Goal: Transaction & Acquisition: Download file/media

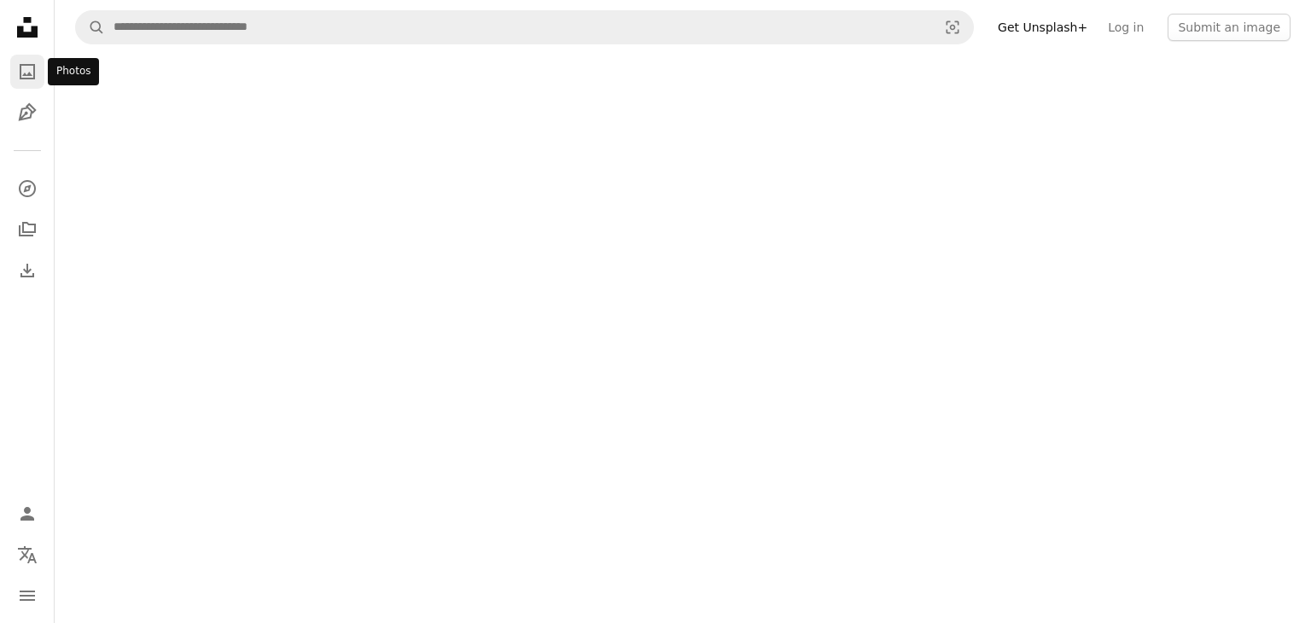
click at [20, 76] on icon "Photos" at bounding box center [27, 71] width 15 height 15
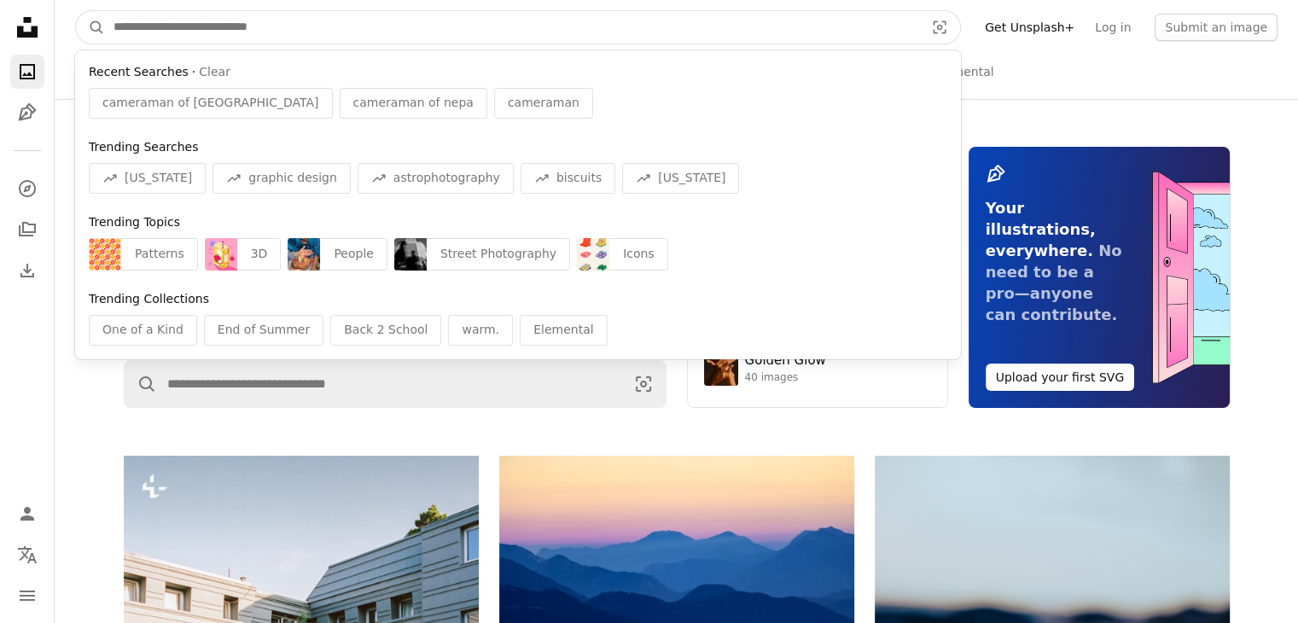
click at [283, 33] on input "Find visuals sitewide" at bounding box center [512, 27] width 814 height 32
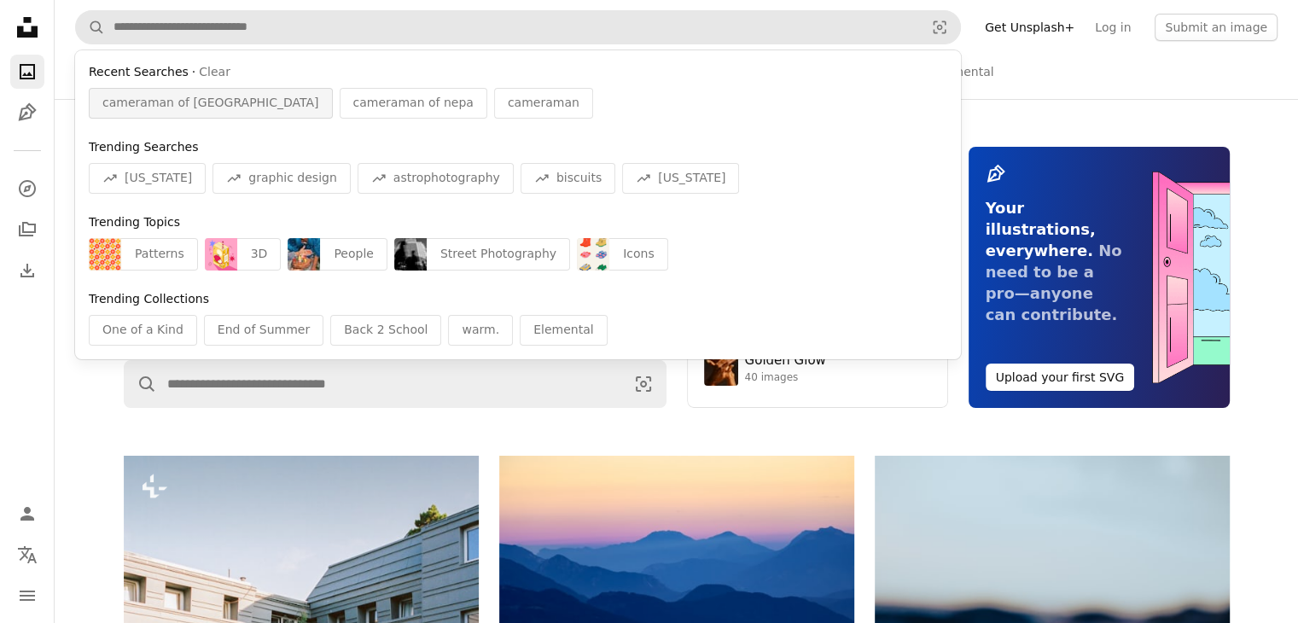
click at [143, 108] on span "cameraman of [GEOGRAPHIC_DATA]" at bounding box center [210, 103] width 217 height 17
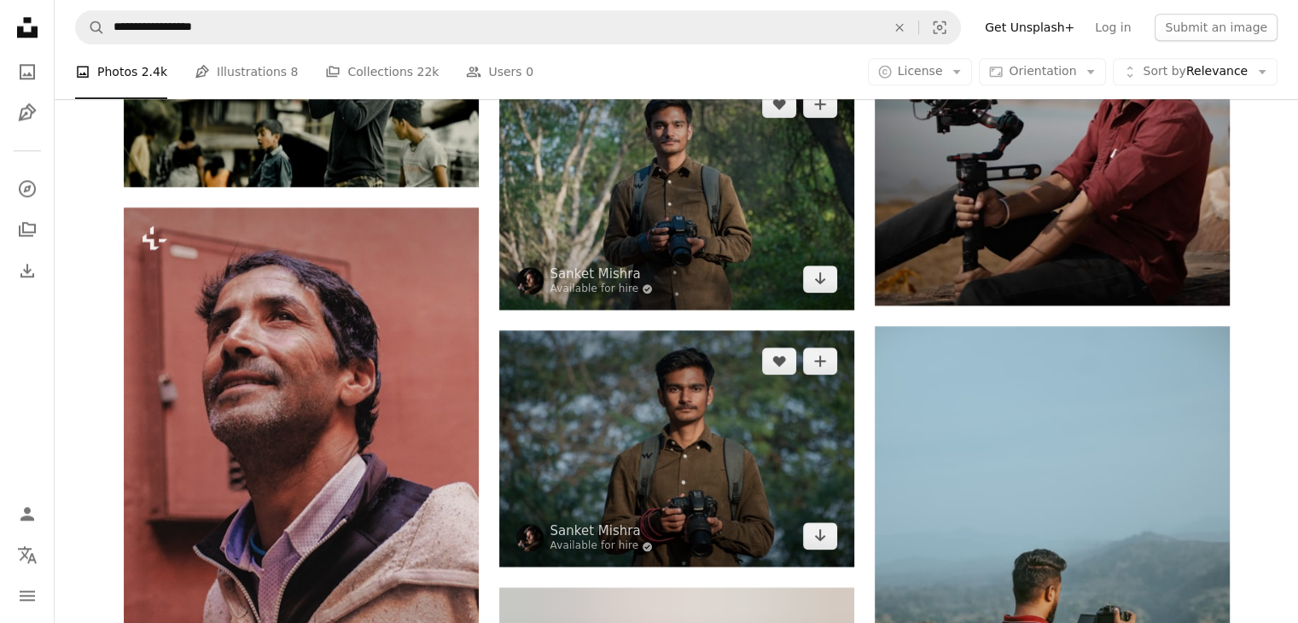
scroll to position [1971, 0]
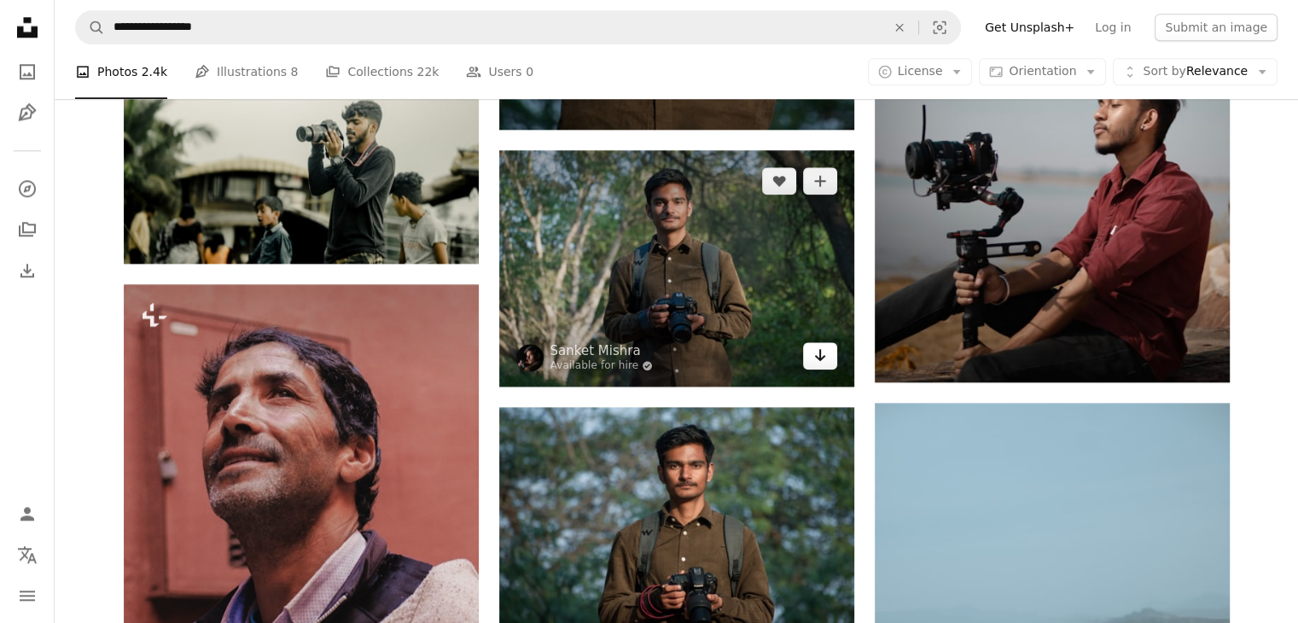
click at [834, 356] on link "Arrow pointing down" at bounding box center [820, 355] width 34 height 27
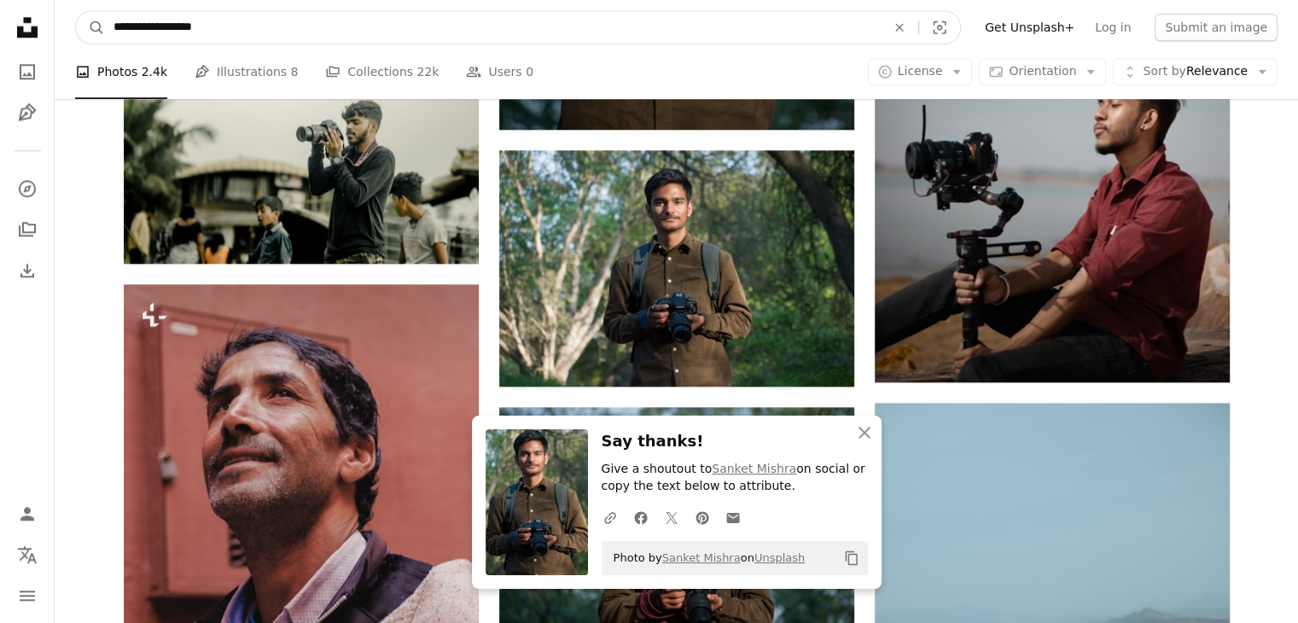
click at [240, 31] on input "**********" at bounding box center [493, 27] width 776 height 32
type input "**********"
click button "A magnifying glass" at bounding box center [90, 27] width 29 height 32
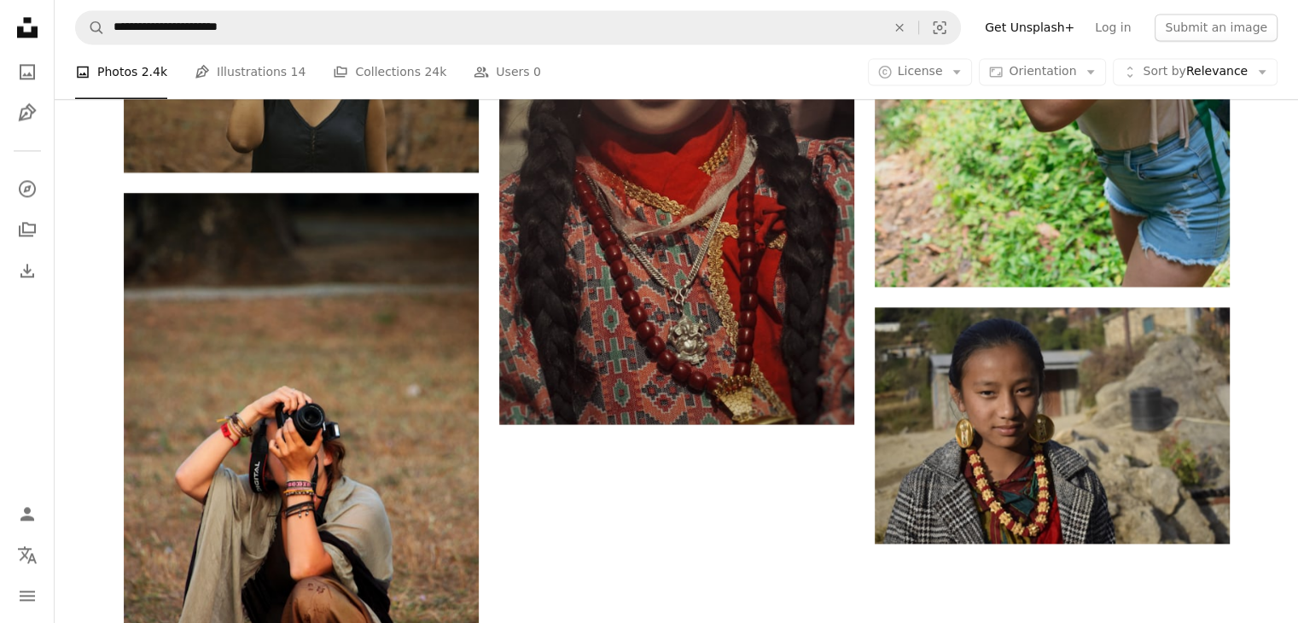
scroll to position [2489, 0]
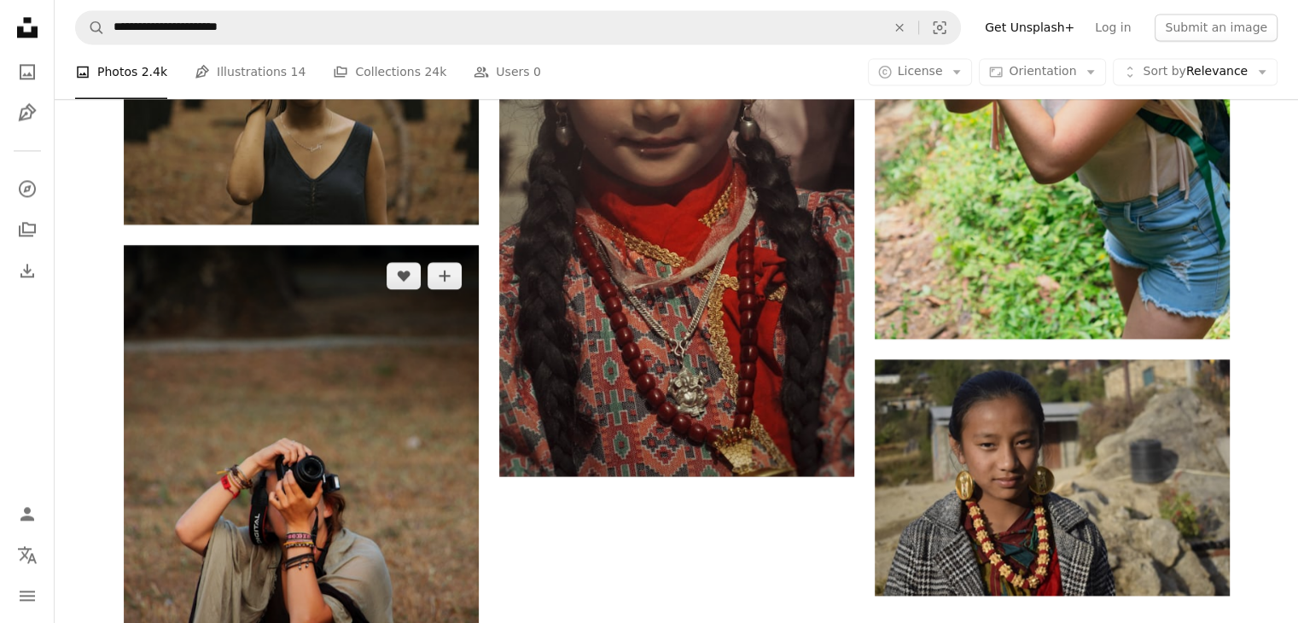
click at [377, 516] on img at bounding box center [301, 511] width 355 height 533
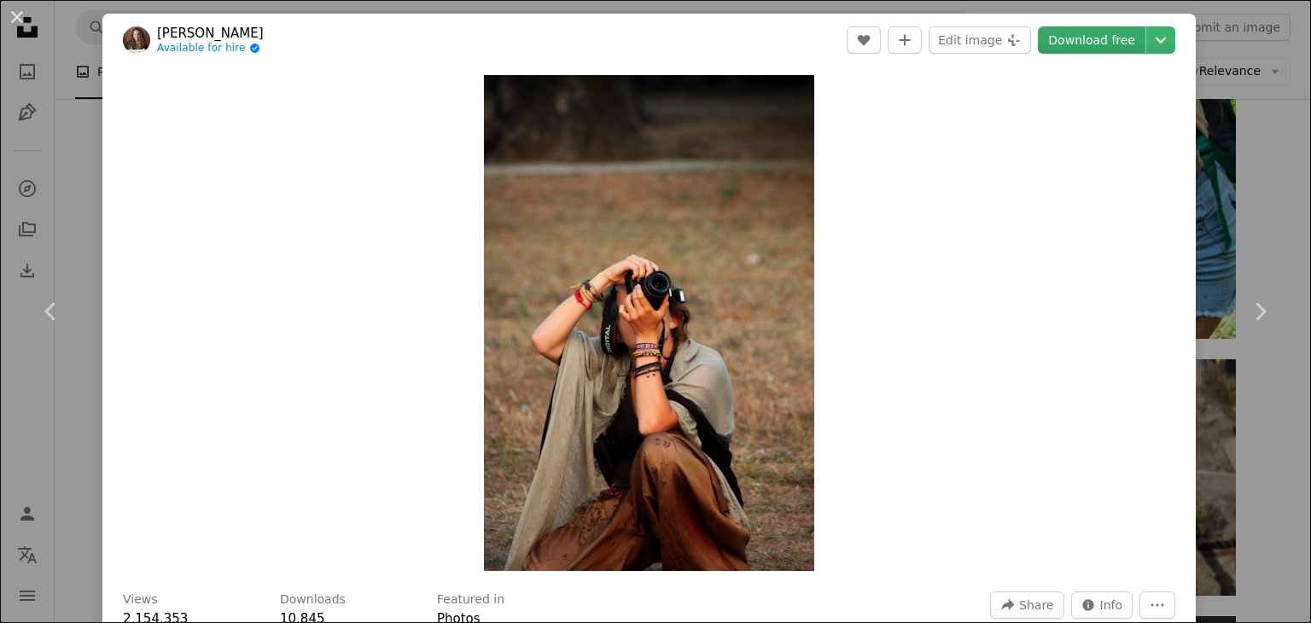
click at [1075, 41] on link "Download free" at bounding box center [1092, 39] width 108 height 27
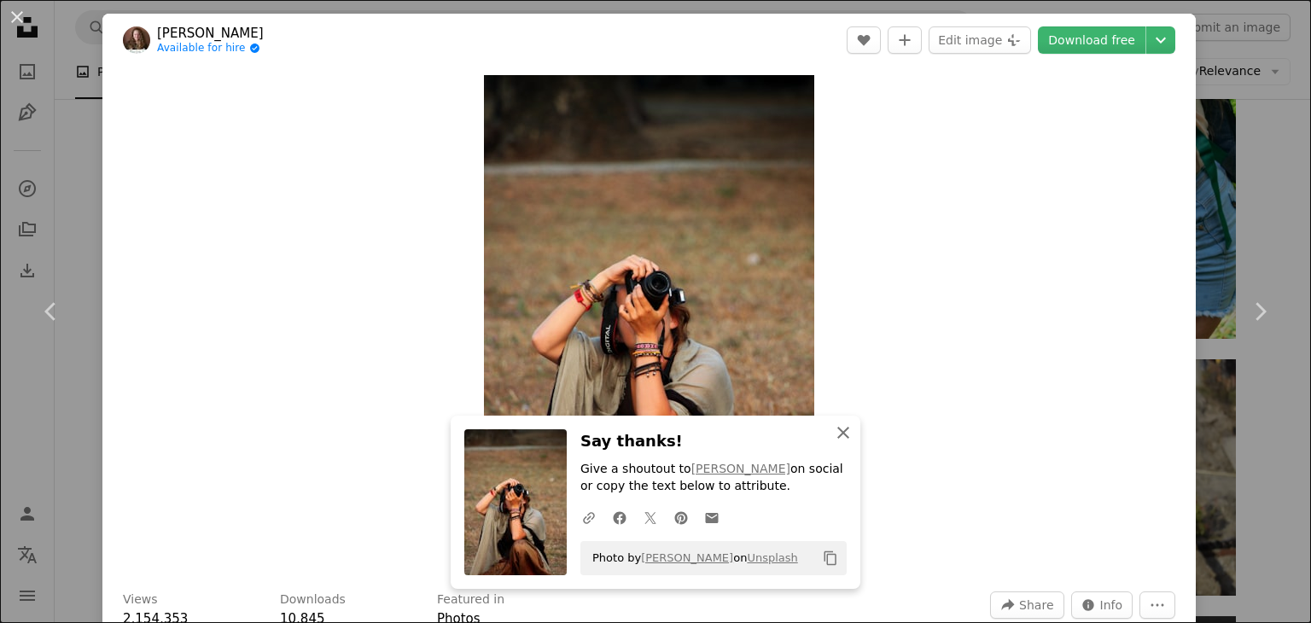
click at [837, 431] on icon "button" at bounding box center [843, 433] width 12 height 12
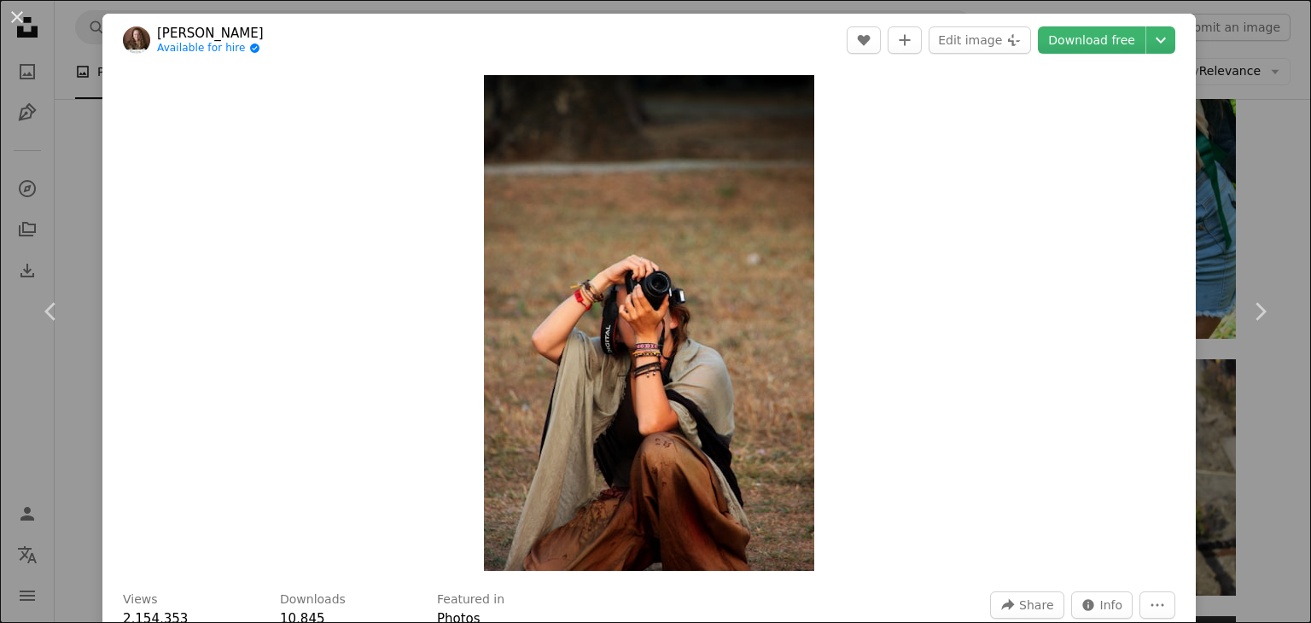
click at [1205, 50] on div "An X shape Chevron left Chevron right [PERSON_NAME] Available for hire A checkm…" at bounding box center [655, 311] width 1311 height 623
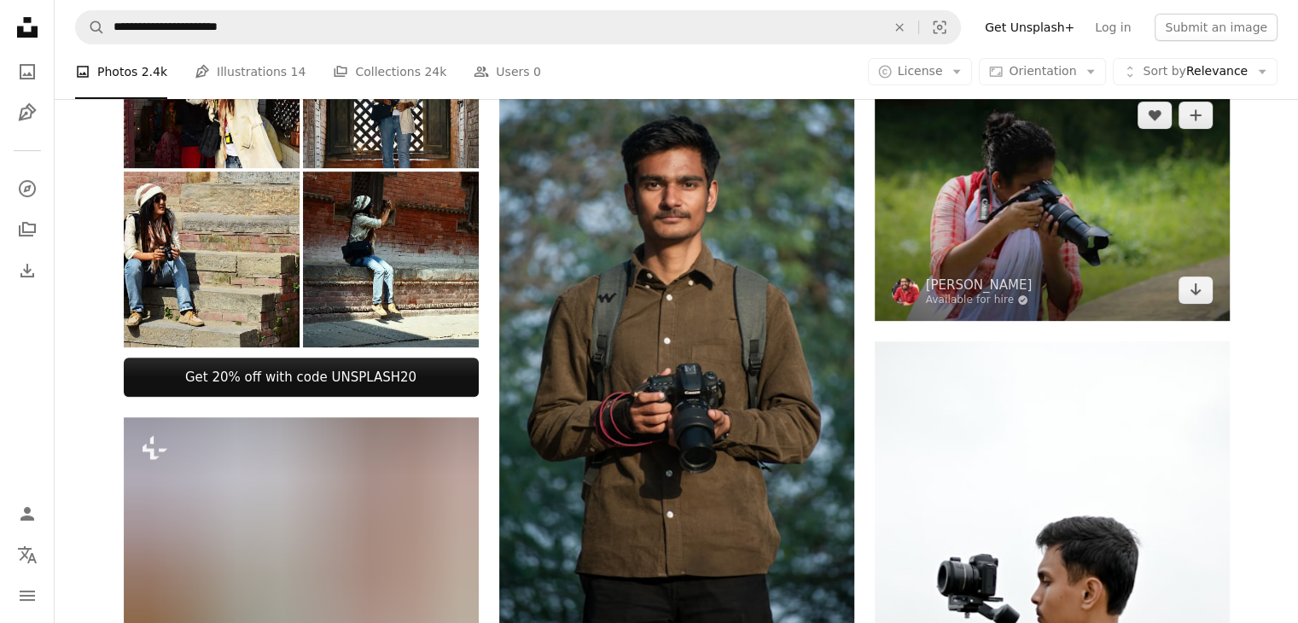
scroll to position [683, 0]
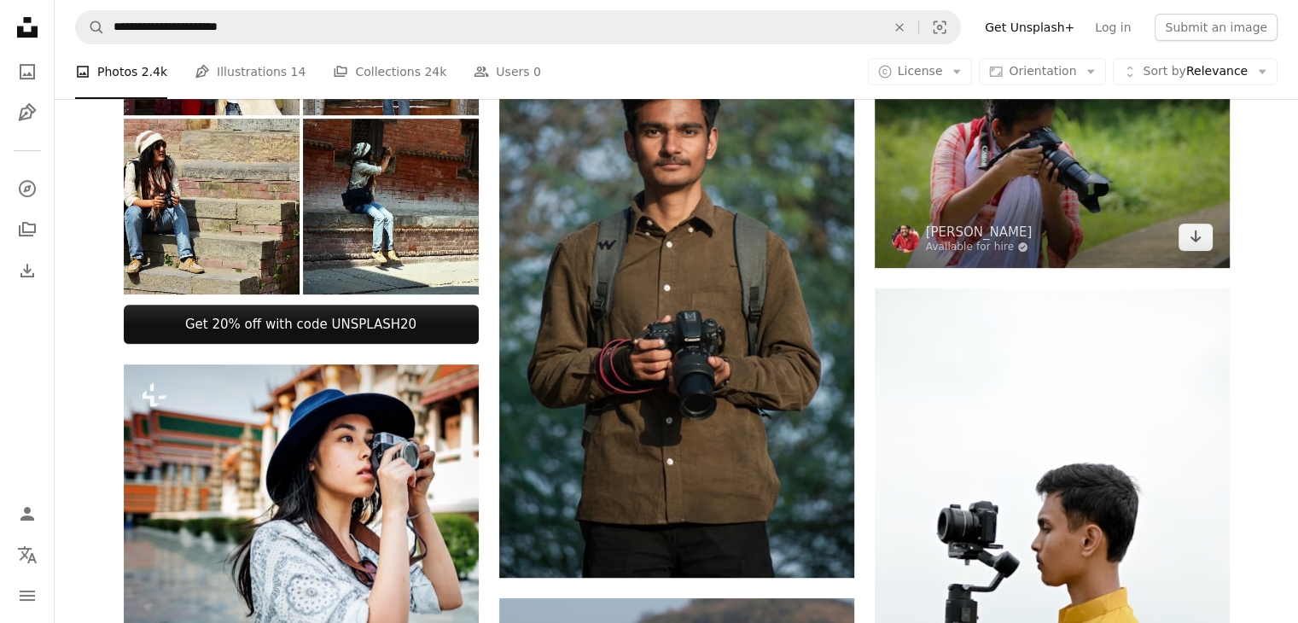
click at [1069, 195] on img at bounding box center [1052, 150] width 355 height 236
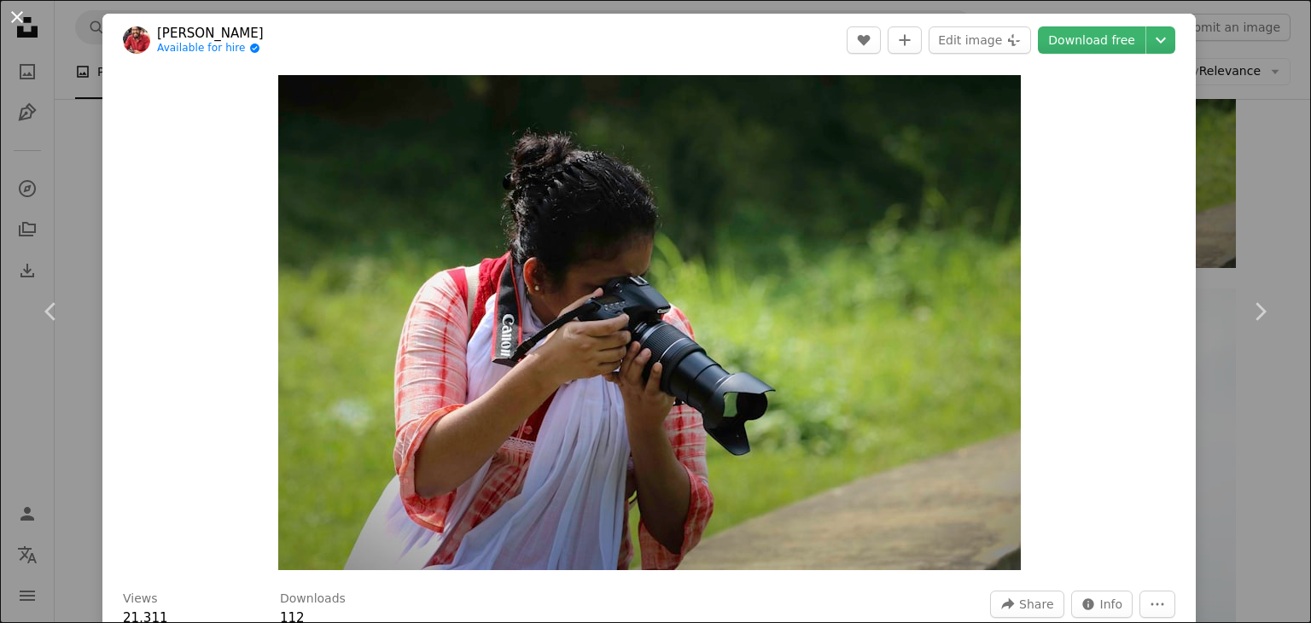
click at [7, 11] on button "An X shape" at bounding box center [17, 17] width 20 height 20
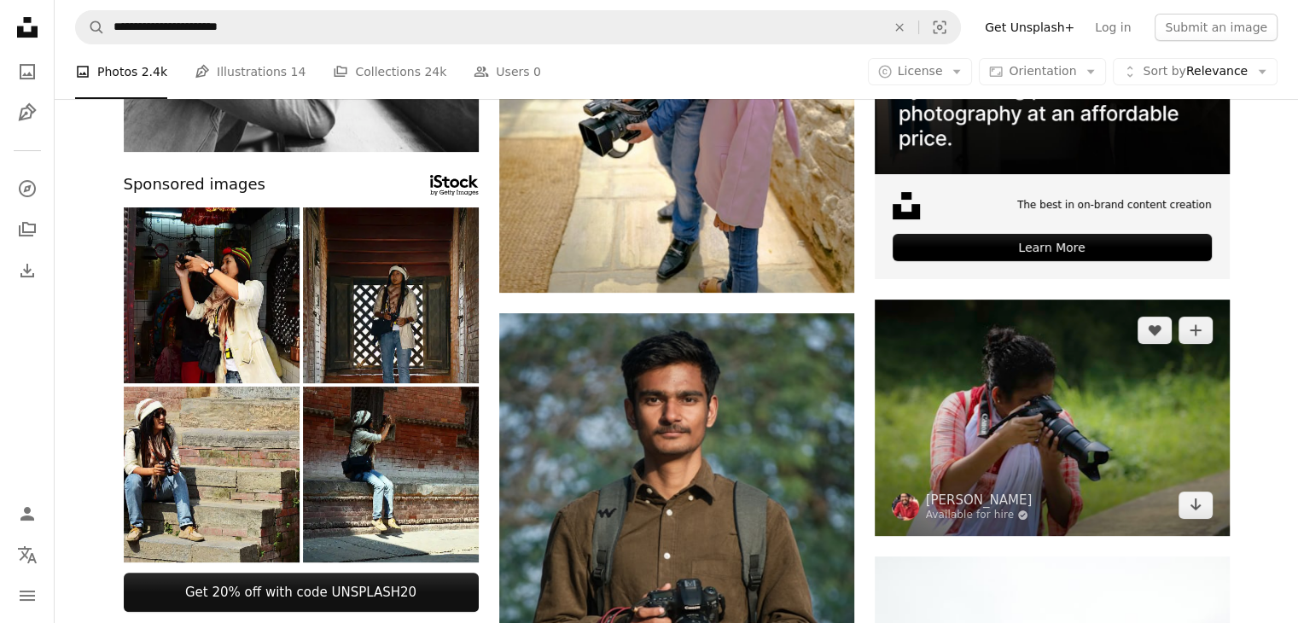
scroll to position [427, 0]
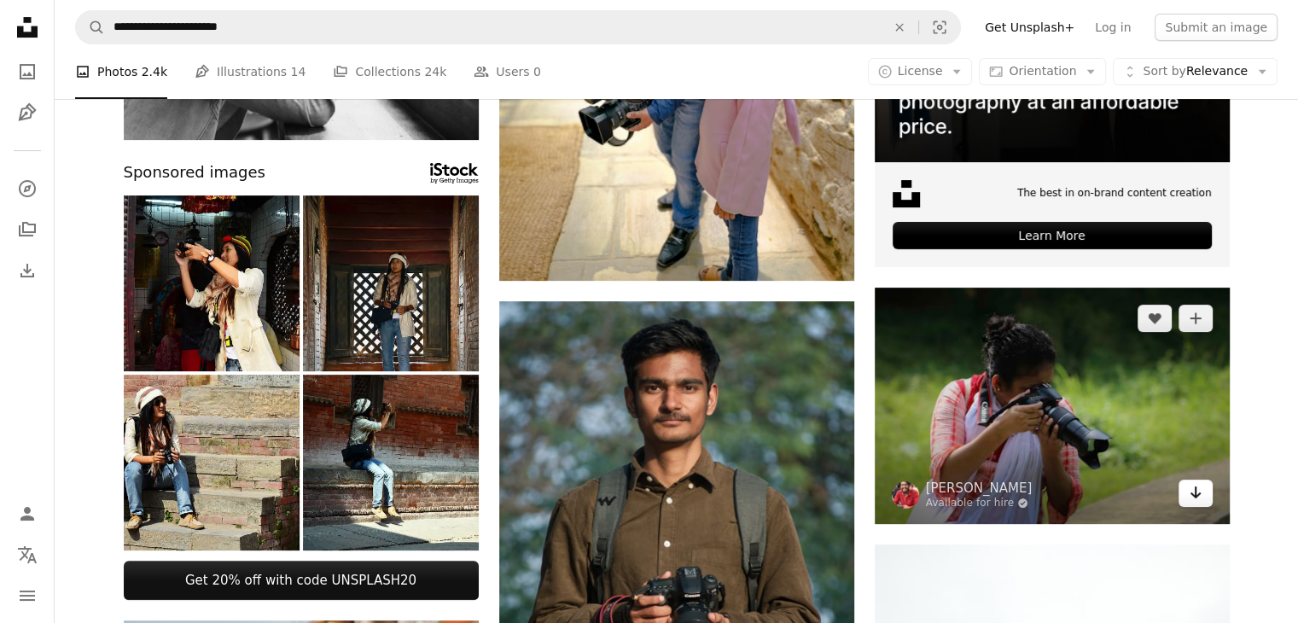
click at [1198, 496] on icon "Arrow pointing down" at bounding box center [1196, 492] width 14 height 20
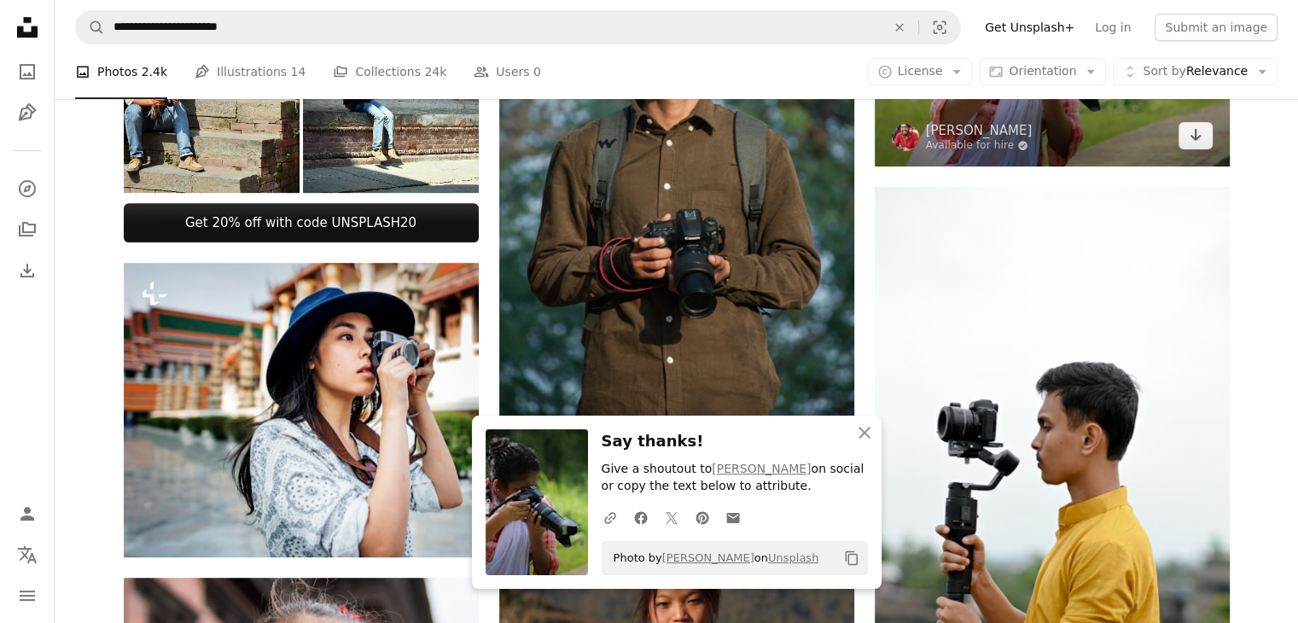
scroll to position [939, 0]
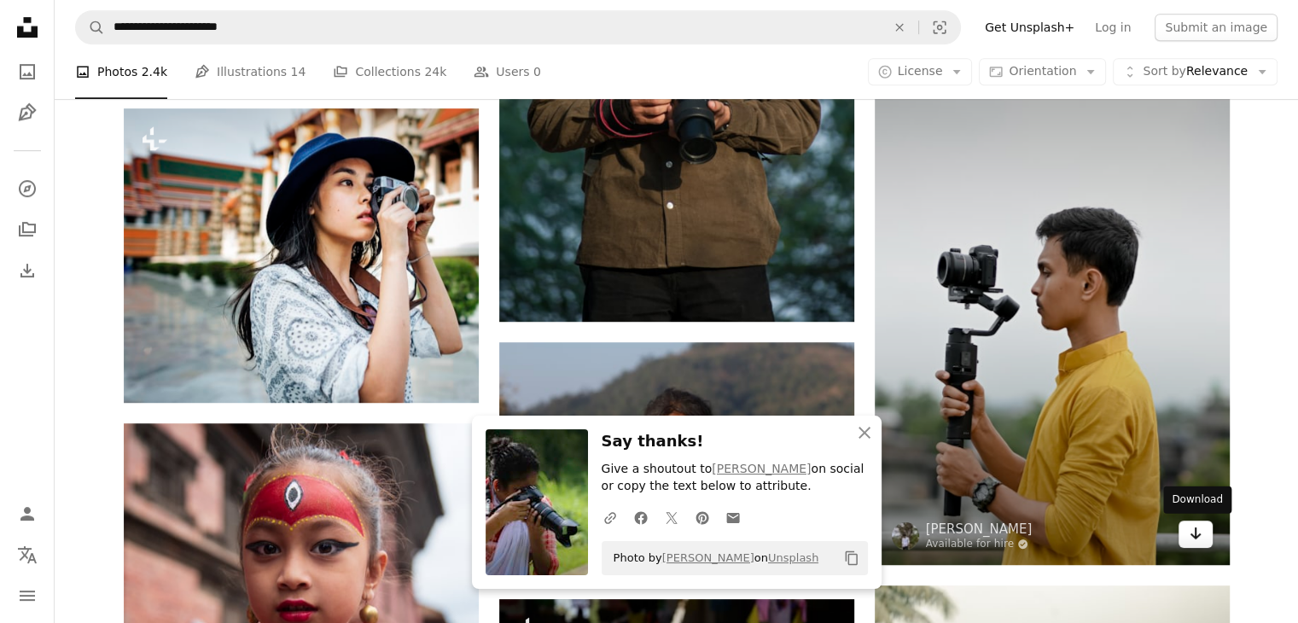
click at [1197, 537] on icon "Download" at bounding box center [1195, 533] width 11 height 12
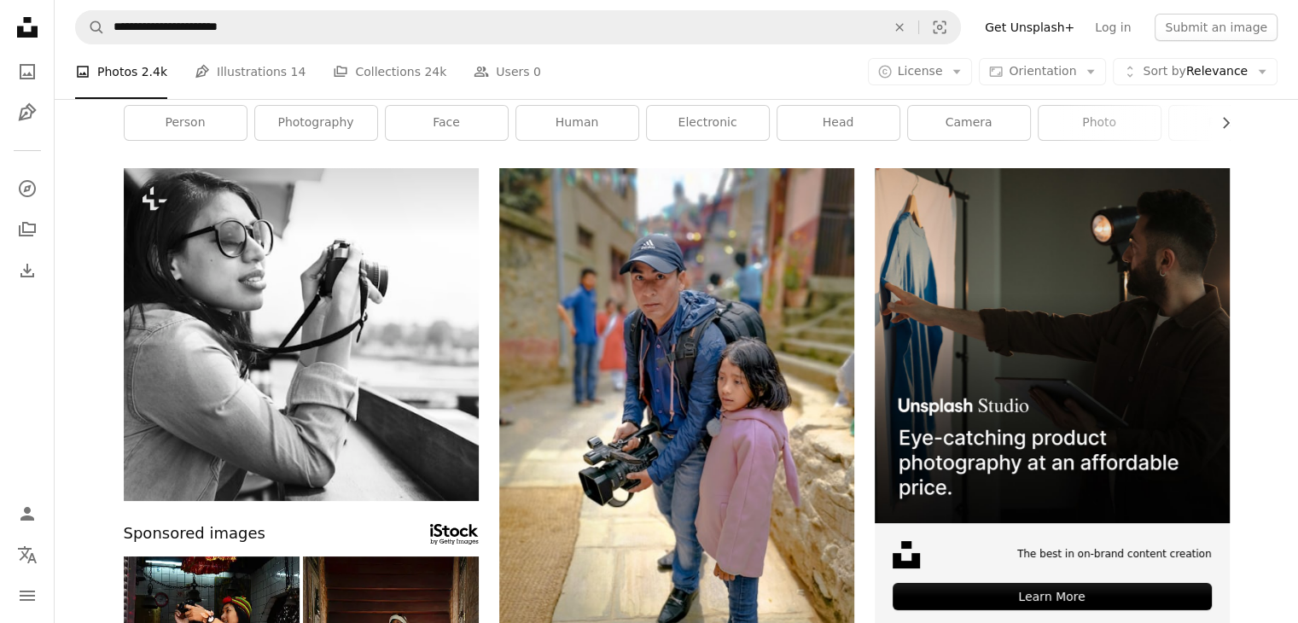
scroll to position [0, 0]
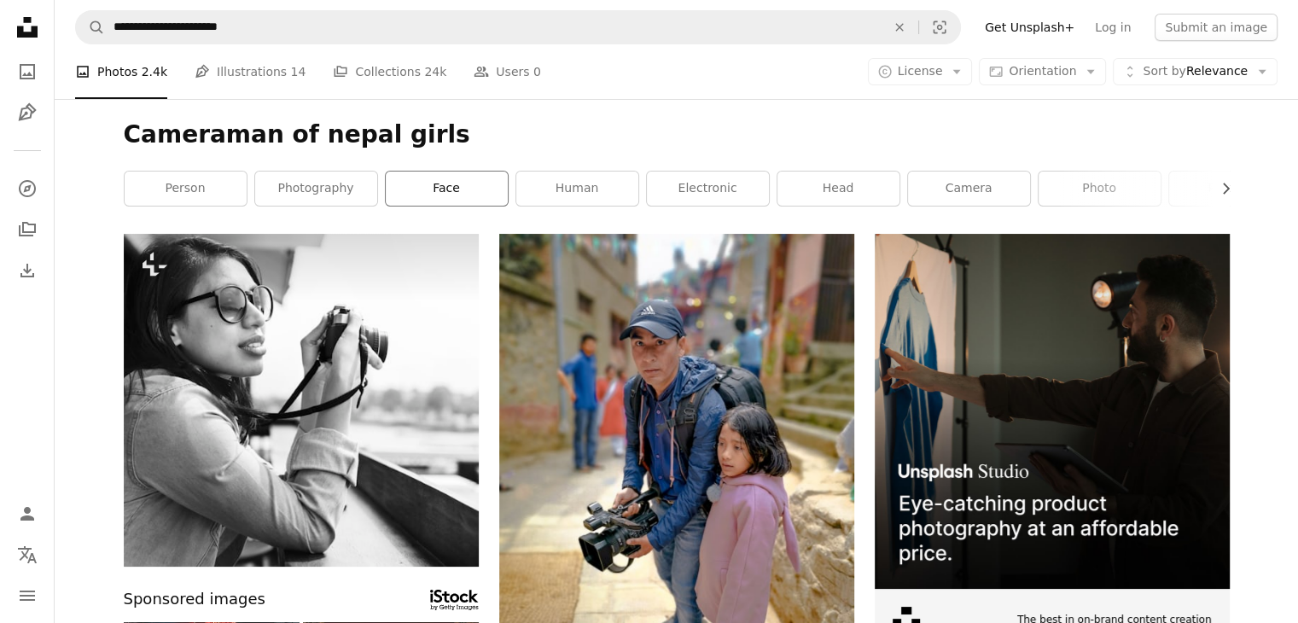
click at [438, 199] on link "face" at bounding box center [447, 189] width 122 height 34
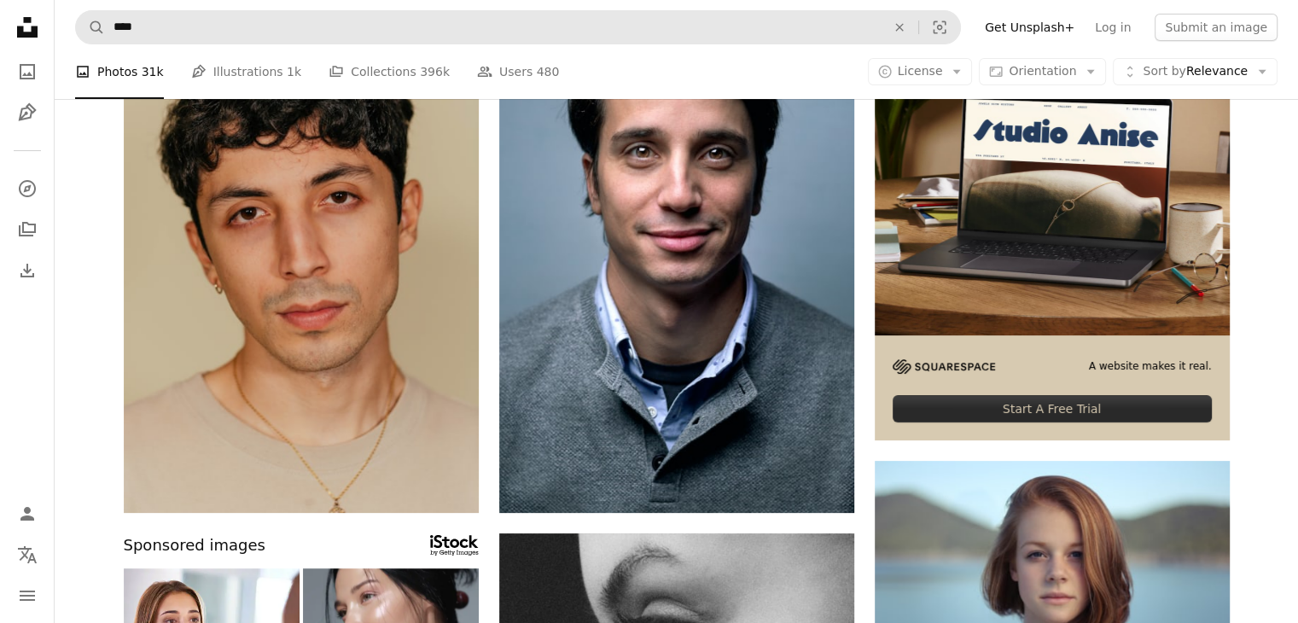
scroll to position [171, 0]
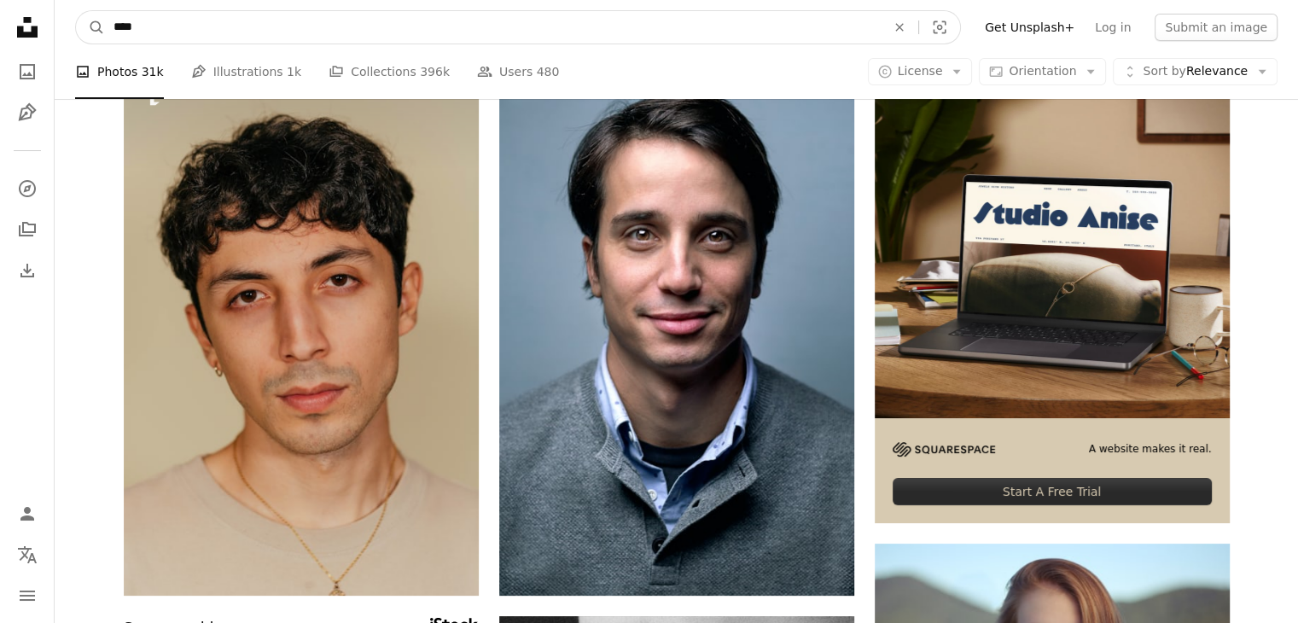
click at [179, 34] on input "****" at bounding box center [493, 27] width 776 height 32
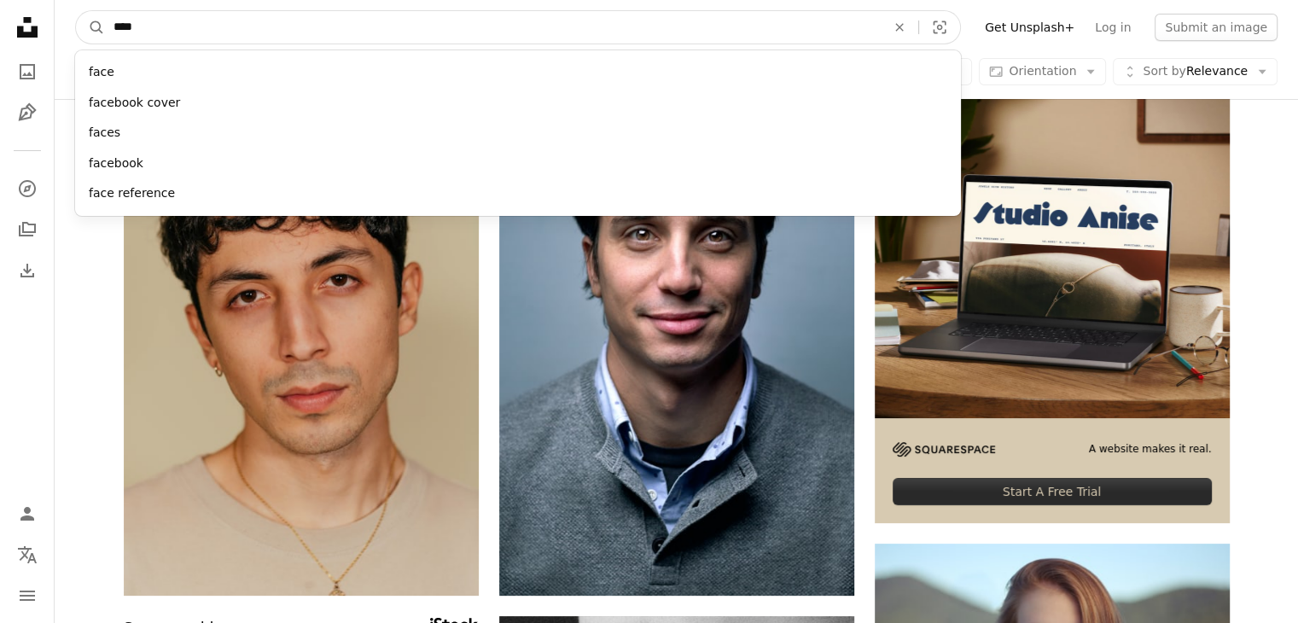
drag, startPoint x: 179, startPoint y: 34, endPoint x: 140, endPoint y: 30, distance: 39.5
click at [140, 30] on input "****" at bounding box center [493, 27] width 776 height 32
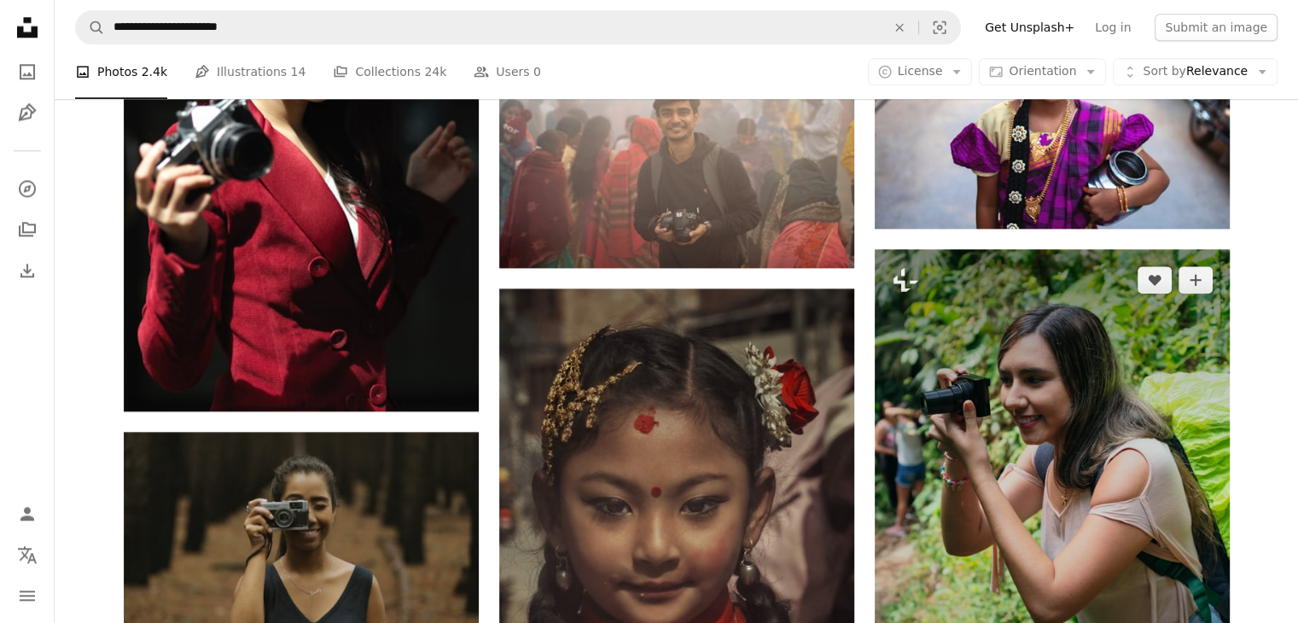
scroll to position [2048, 0]
